Goal: Task Accomplishment & Management: Use online tool/utility

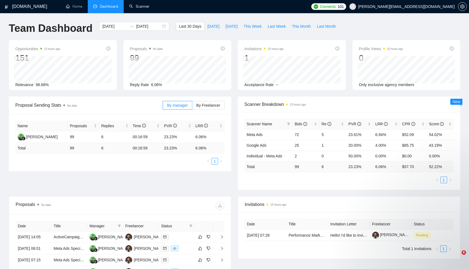
click at [138, 5] on link "Scanner" at bounding box center [139, 6] width 20 height 5
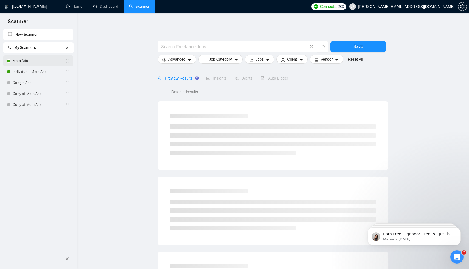
click at [42, 61] on link "Meta Ads" at bounding box center [39, 60] width 52 height 11
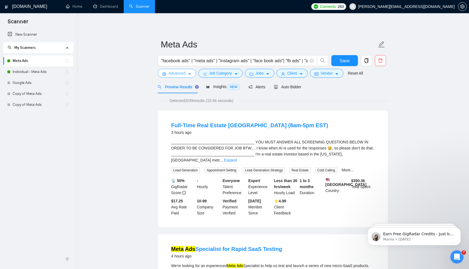
click at [166, 74] on button "Advanced" at bounding box center [177, 73] width 38 height 9
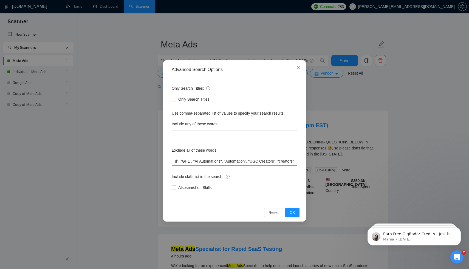
scroll to position [0, 774]
click at [294, 161] on input ""only freelancers", "no agencies", "no agency", "only individuals", "only indiv…" at bounding box center [235, 161] width 126 height 9
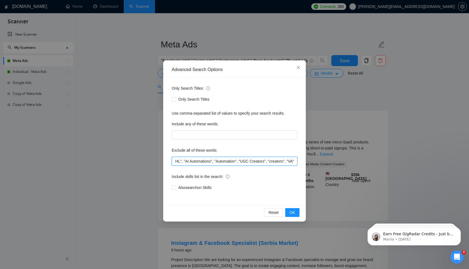
scroll to position [0, 0]
click at [291, 216] on button "OK" at bounding box center [292, 212] width 14 height 9
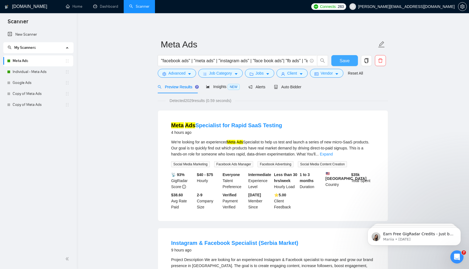
click at [346, 58] on span "Save" at bounding box center [344, 60] width 10 height 7
click at [221, 90] on div "Insights NEW" at bounding box center [222, 86] width 33 height 13
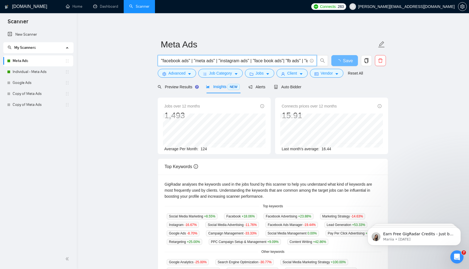
click at [280, 62] on input ""facebook ads" | "meta ads" | "instagram ads" | "face book ads"| "fb ads" | "ig…" at bounding box center [234, 60] width 146 height 7
click at [179, 74] on span "Advanced" at bounding box center [176, 73] width 17 height 6
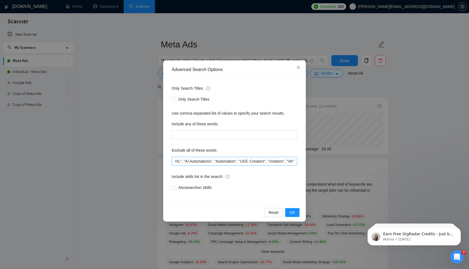
scroll to position [0, 783]
click at [294, 161] on input ""only freelancers", "no agencies", "no agency", "only individuals", "only indiv…" at bounding box center [235, 161] width 126 height 9
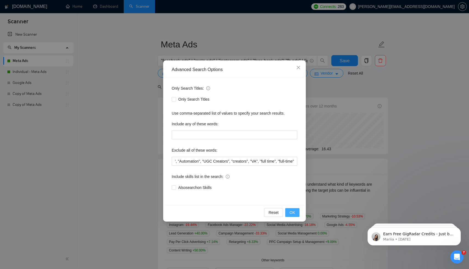
scroll to position [0, 0]
click at [295, 211] on span "OK" at bounding box center [291, 212] width 5 height 6
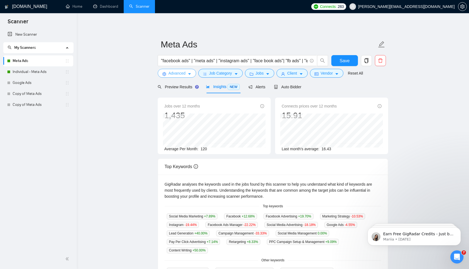
click at [180, 72] on span "Advanced" at bounding box center [176, 73] width 17 height 6
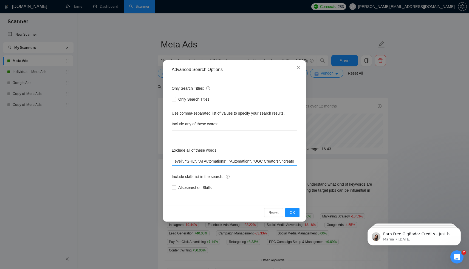
scroll to position [0, 823]
click at [295, 161] on input ""only freelancers", "no agencies", "no agency", "only individuals", "only indiv…" at bounding box center [235, 161] width 126 height 9
type input ""only freelancers", "no agencies", "no agency", "only individuals", "only indiv…"
click at [294, 215] on span "OK" at bounding box center [291, 212] width 5 height 6
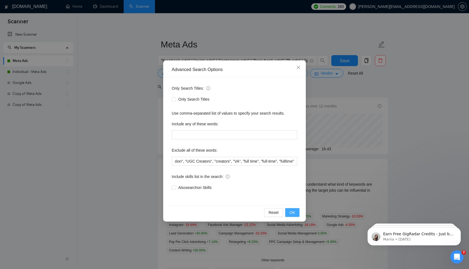
scroll to position [0, 0]
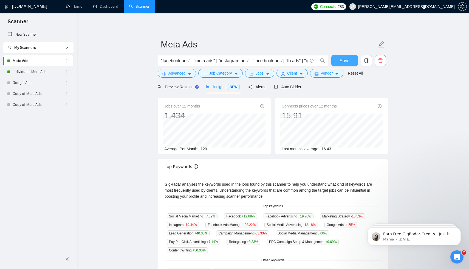
click at [349, 59] on button "Save" at bounding box center [344, 60] width 27 height 11
